Goal: Task Accomplishment & Management: Use online tool/utility

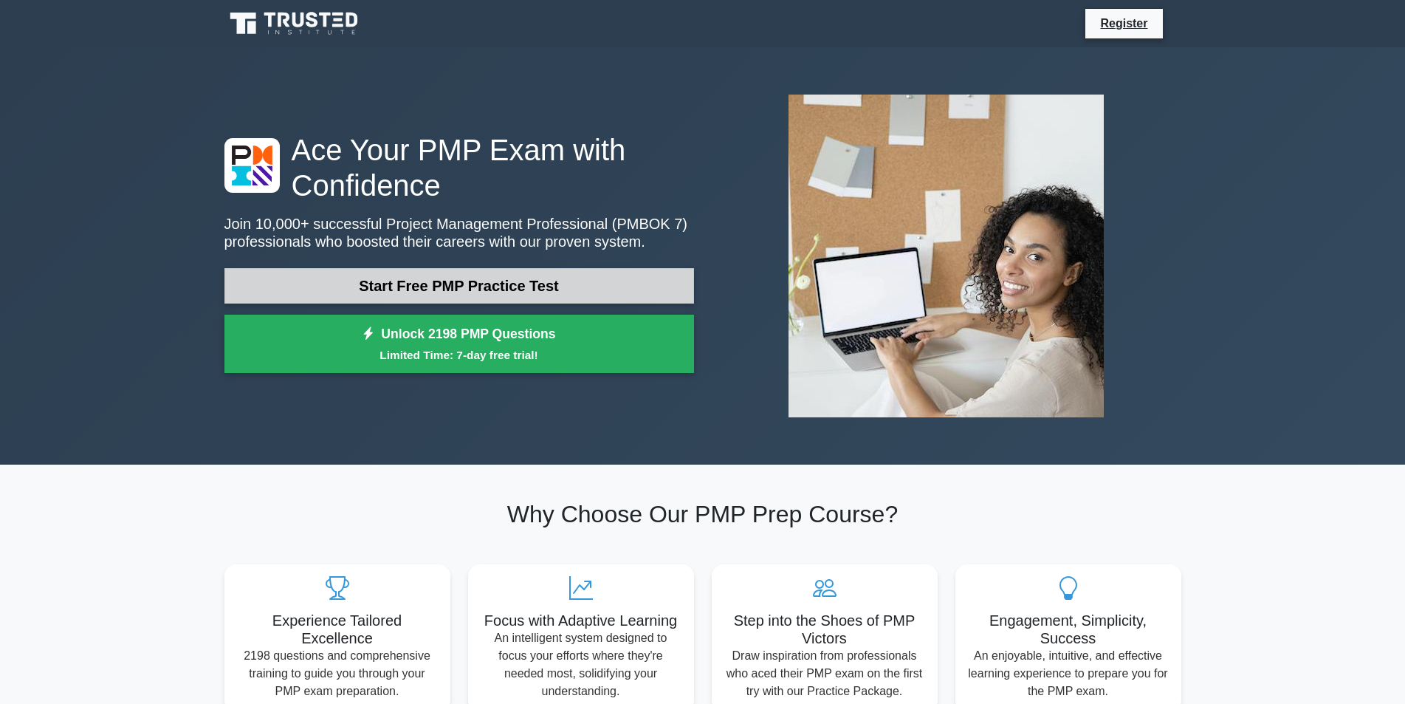
click at [423, 285] on link "Start Free PMP Practice Test" at bounding box center [460, 285] width 470 height 35
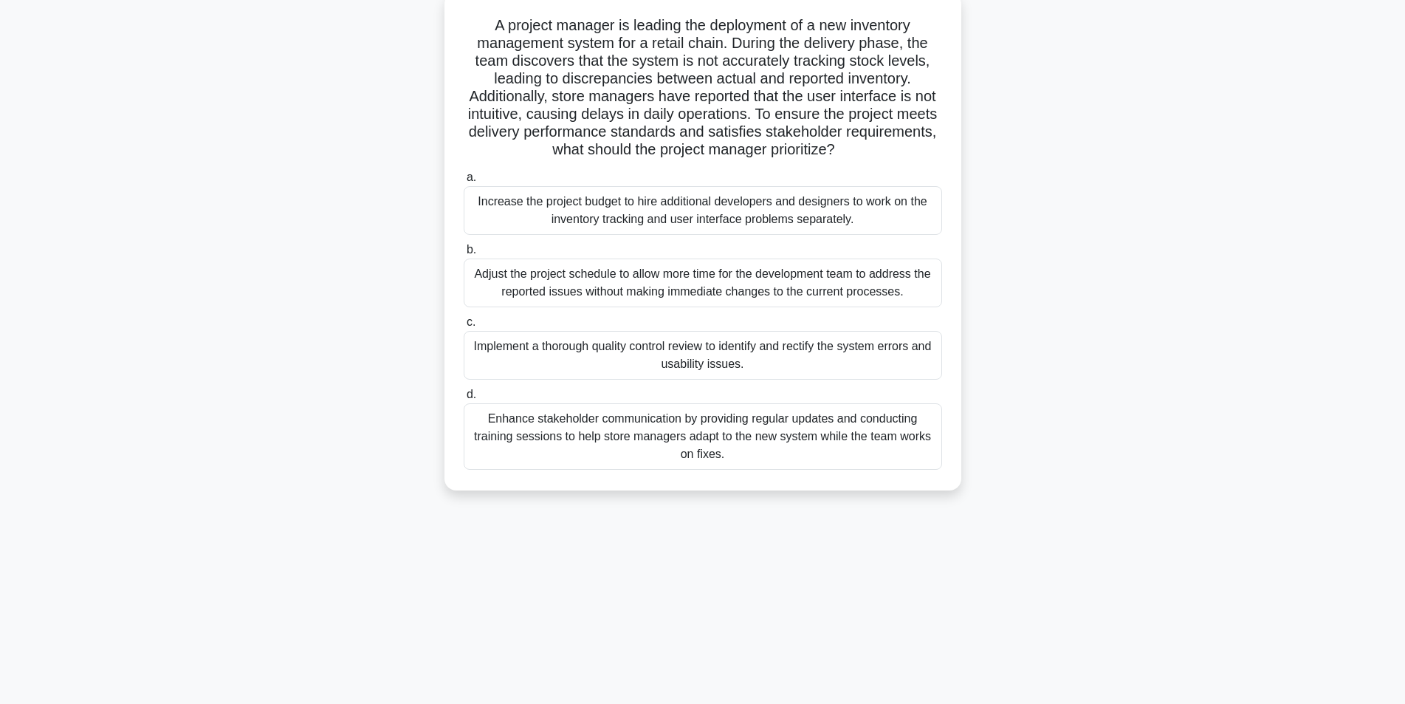
scroll to position [20, 0]
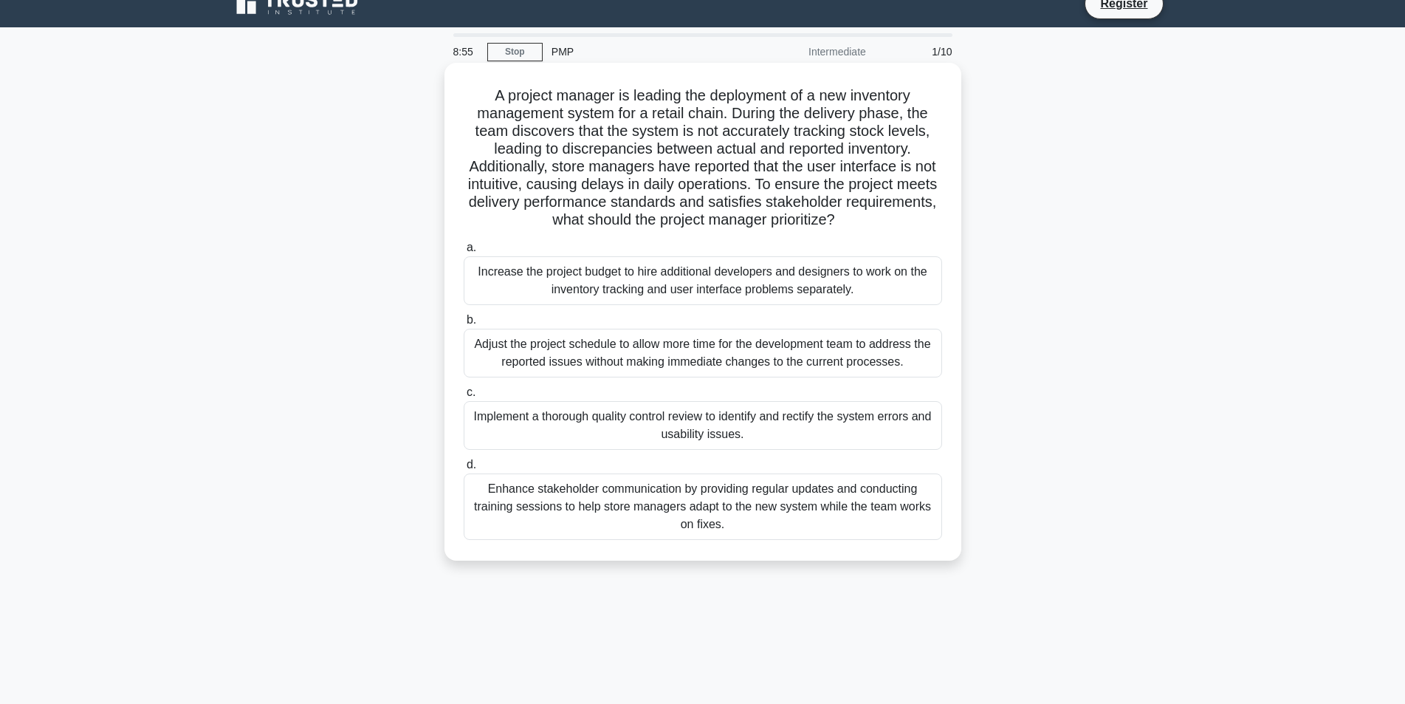
click at [675, 527] on div "Enhance stakeholder communication by providing regular updates and conducting t…" at bounding box center [703, 506] width 479 height 66
click at [464, 470] on input "d. Enhance stakeholder communication by providing regular updates and conductin…" at bounding box center [464, 465] width 0 height 10
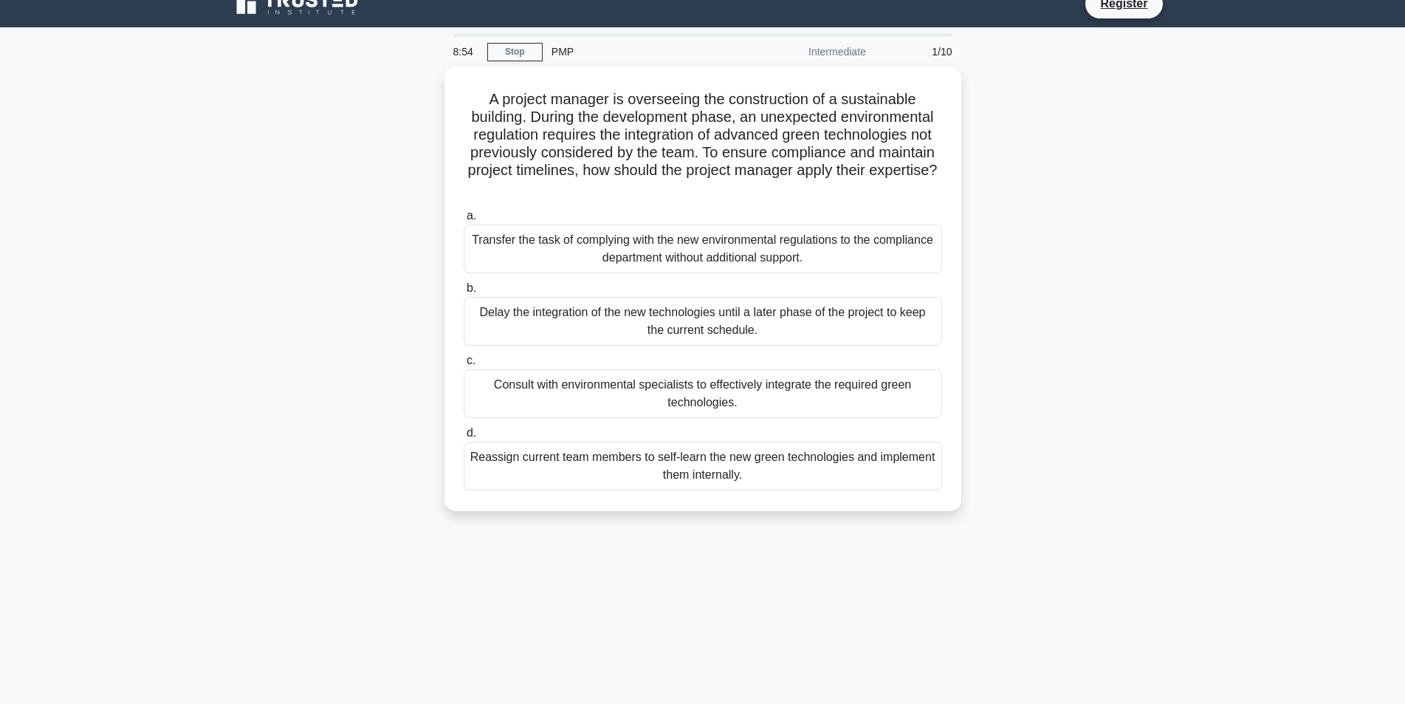
scroll to position [0, 0]
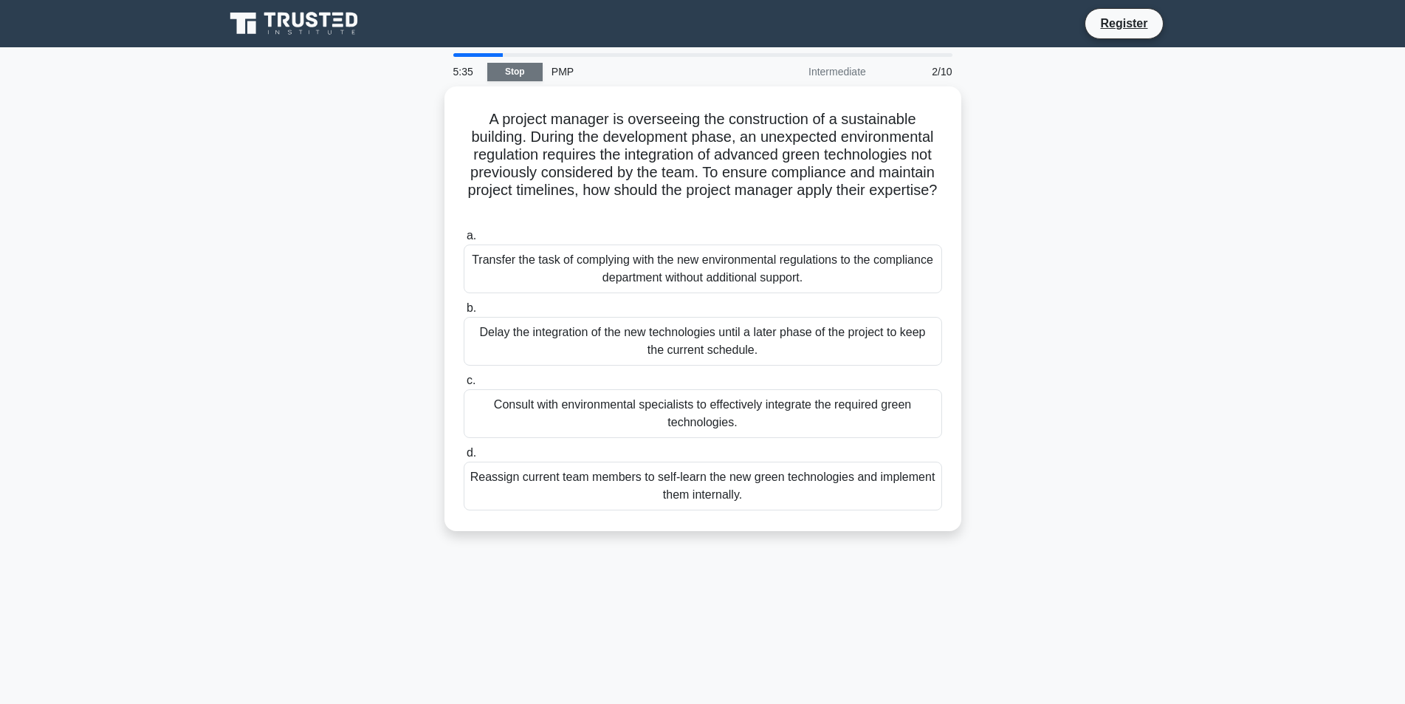
click at [531, 74] on link "Stop" at bounding box center [514, 72] width 55 height 18
